Goal: Task Accomplishment & Management: Manage account settings

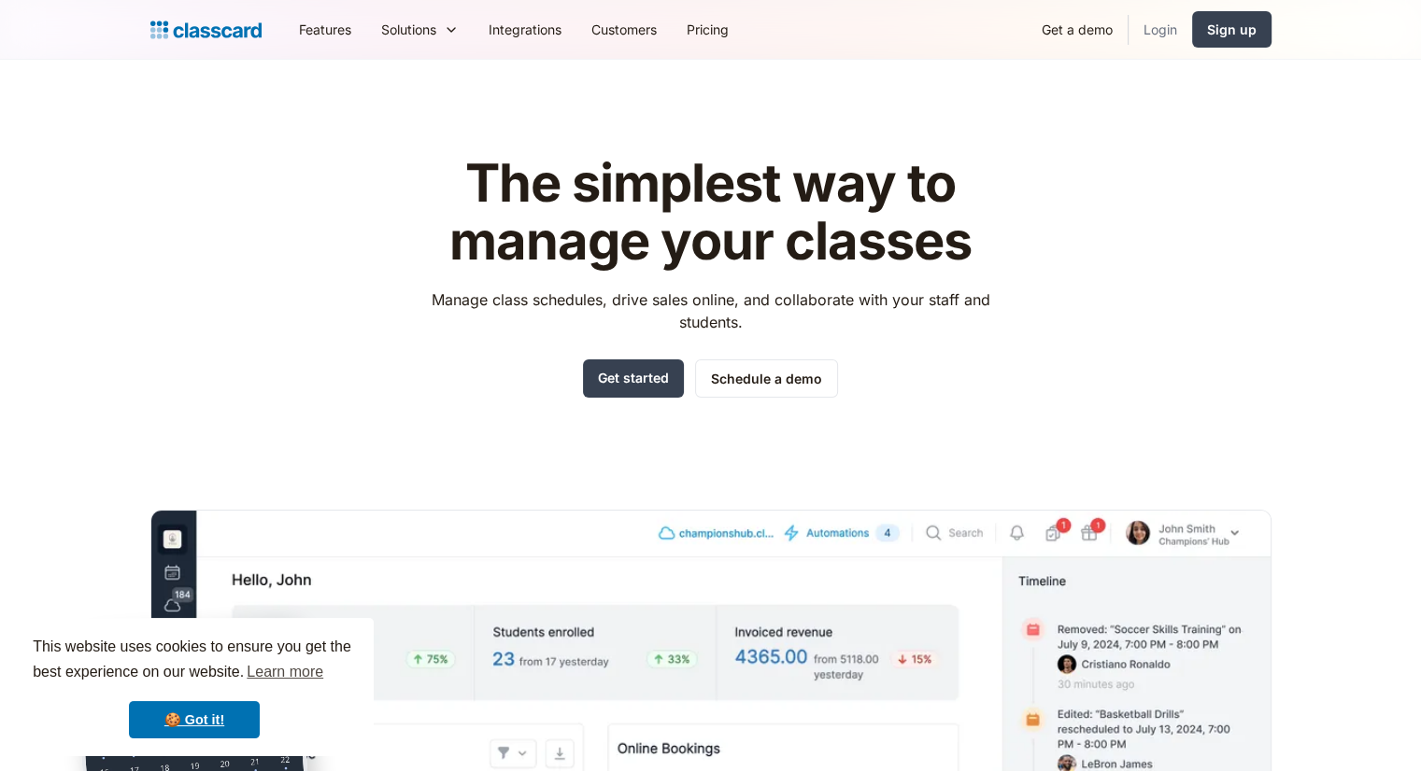
click at [1162, 23] on link "Login" at bounding box center [1160, 29] width 64 height 42
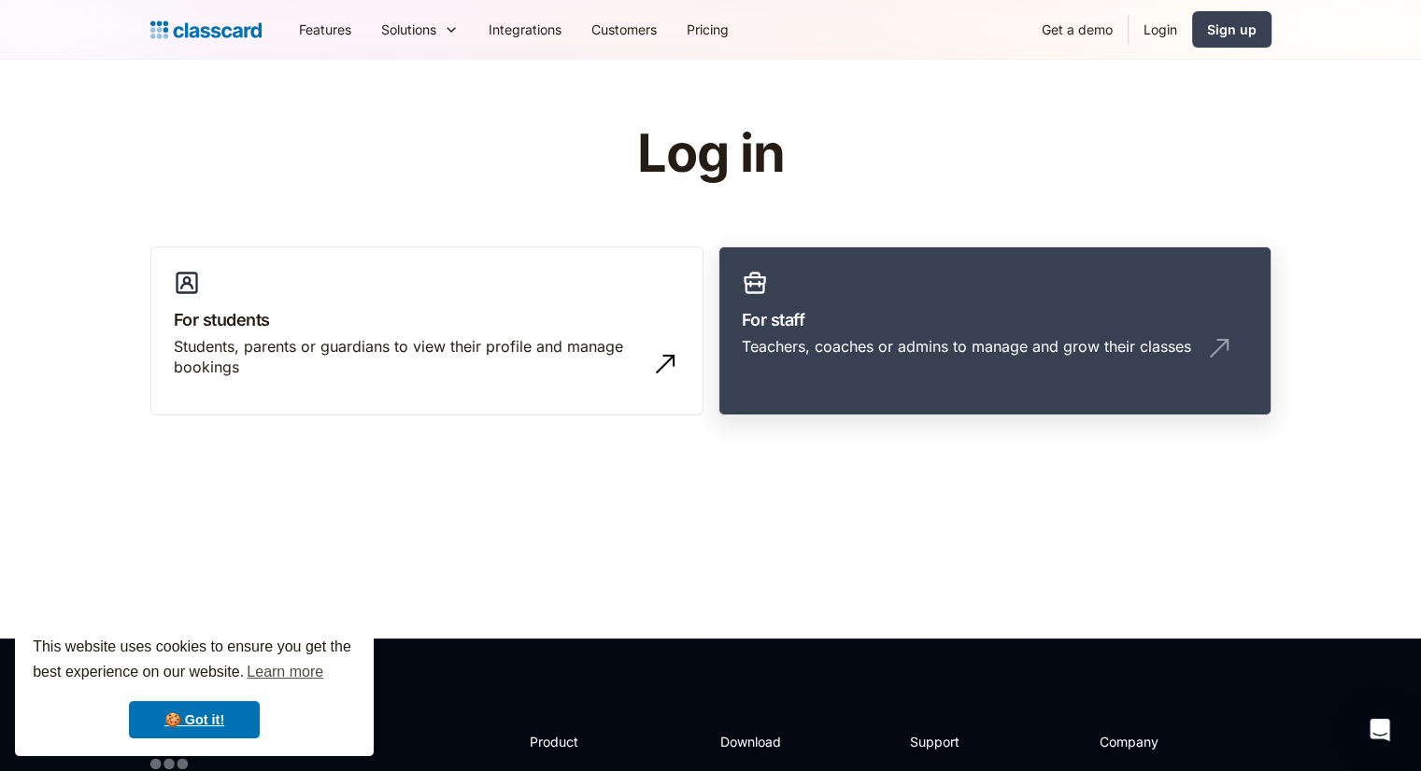
click at [880, 310] on h3 "For staff" at bounding box center [995, 319] width 506 height 25
